Goal: Task Accomplishment & Management: Manage account settings

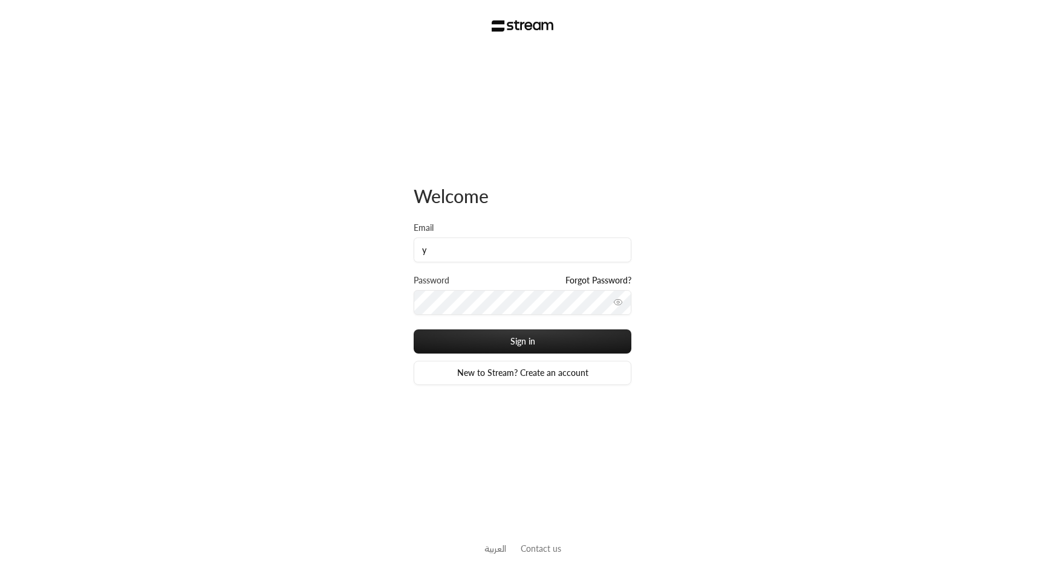
type input "ya"
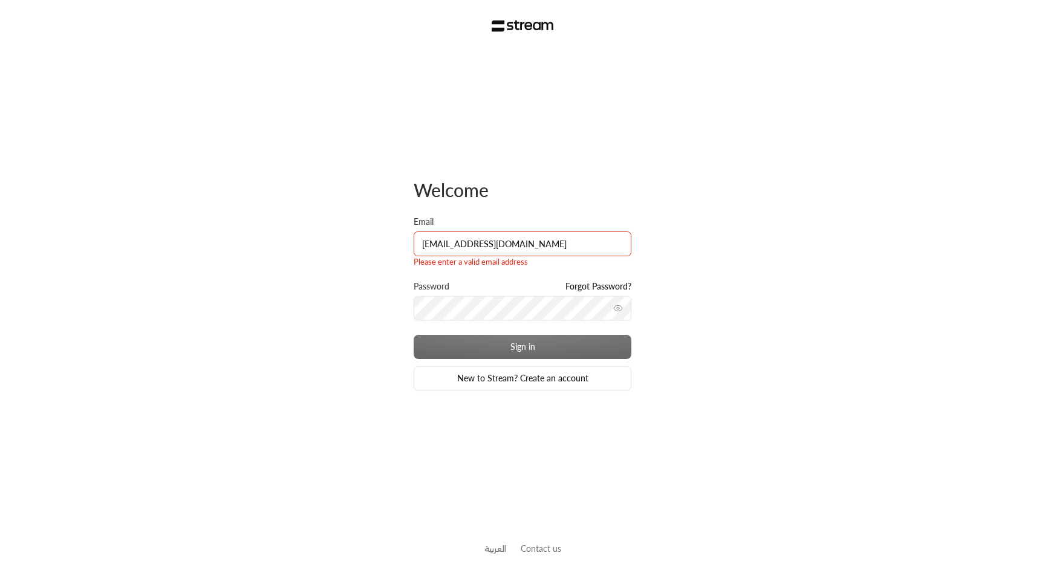
type input "[EMAIL_ADDRESS][DOMAIN_NAME]"
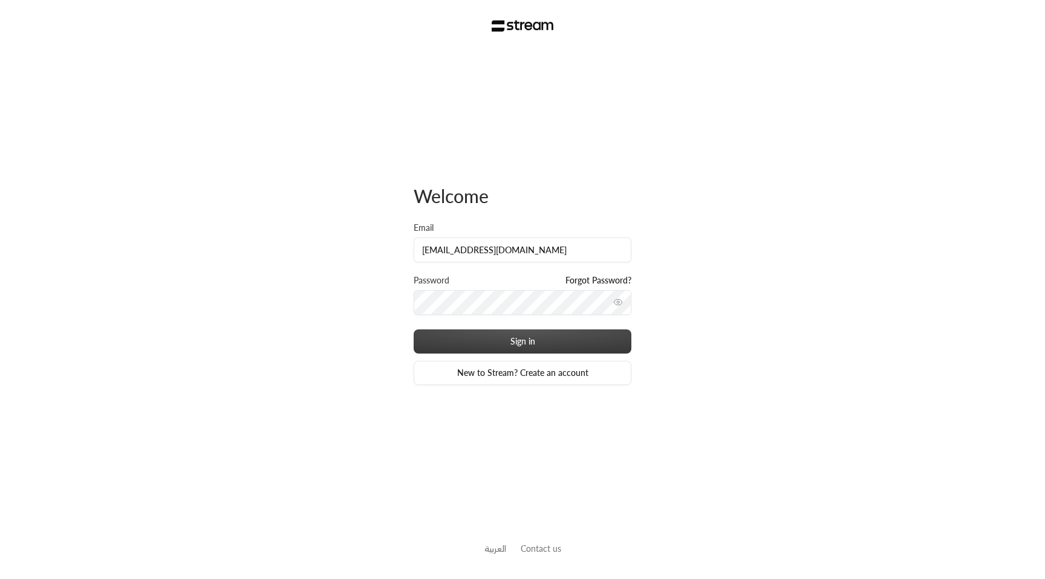
click at [514, 345] on button "Sign in" at bounding box center [523, 342] width 218 height 24
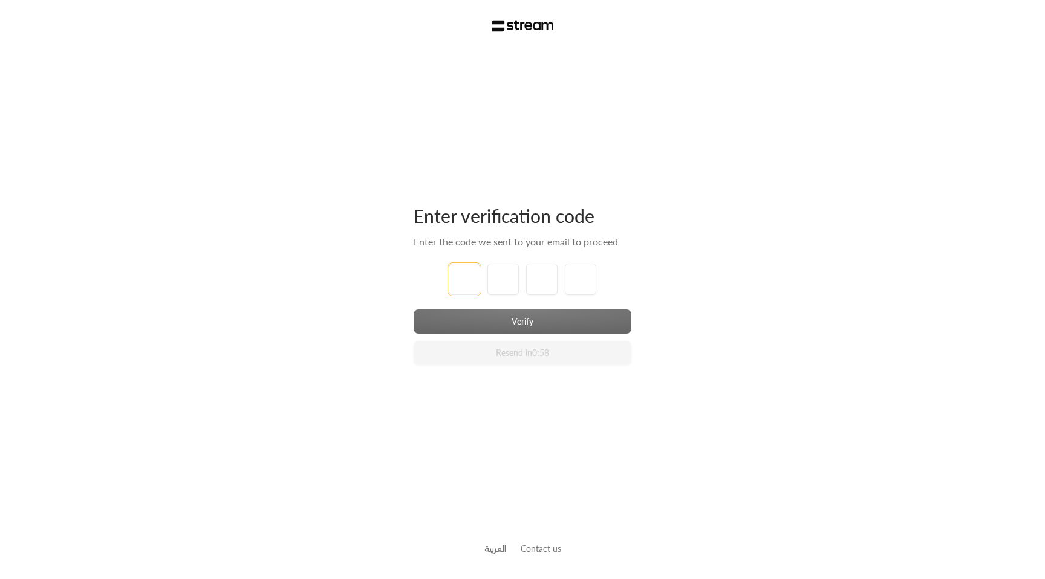
type input "1"
type input "2"
type input "3"
type input "4"
